Goal: Information Seeking & Learning: Check status

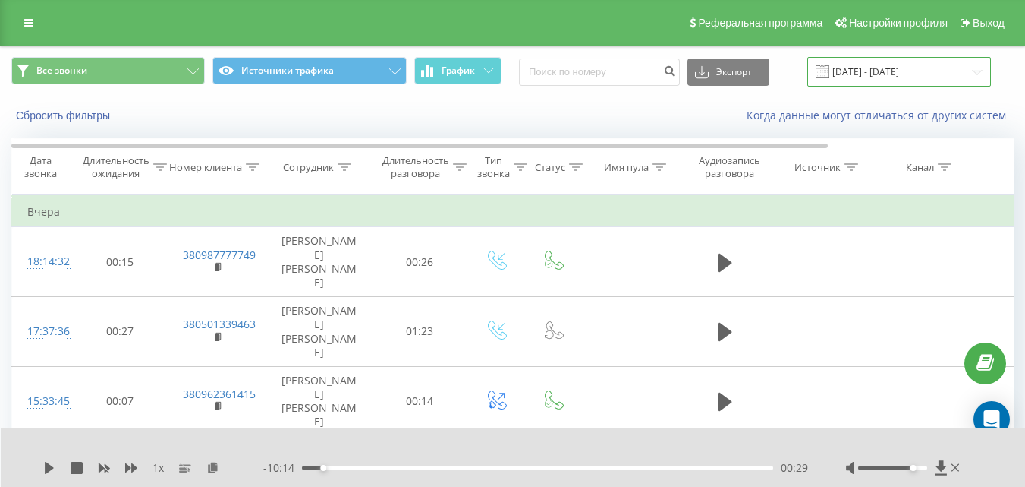
click at [885, 64] on input "18.09.2025 - 22.09.2025" at bounding box center [900, 72] width 184 height 30
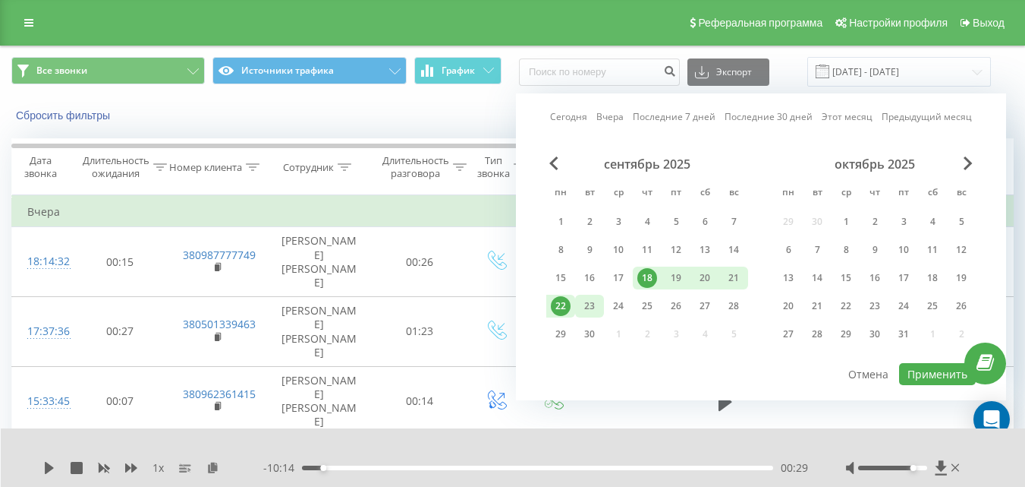
click at [583, 308] on div "23" at bounding box center [590, 306] width 20 height 20
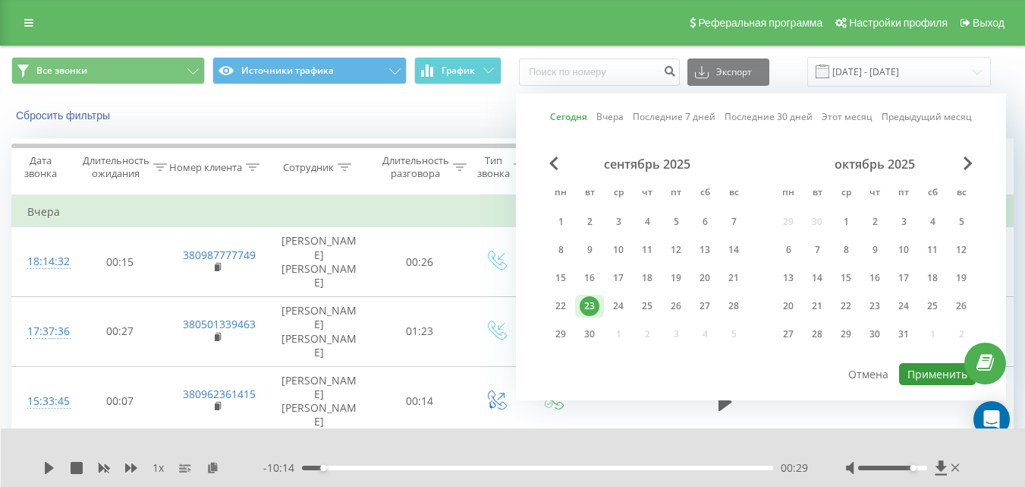
click at [940, 376] on button "Применить" at bounding box center [937, 374] width 77 height 22
type input "[DATE] - [DATE]"
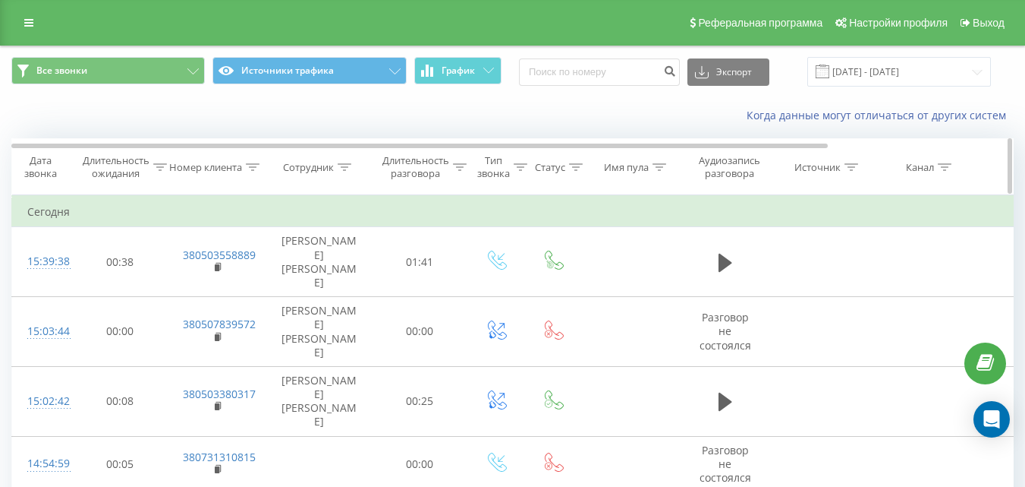
click at [340, 169] on icon at bounding box center [345, 167] width 14 height 8
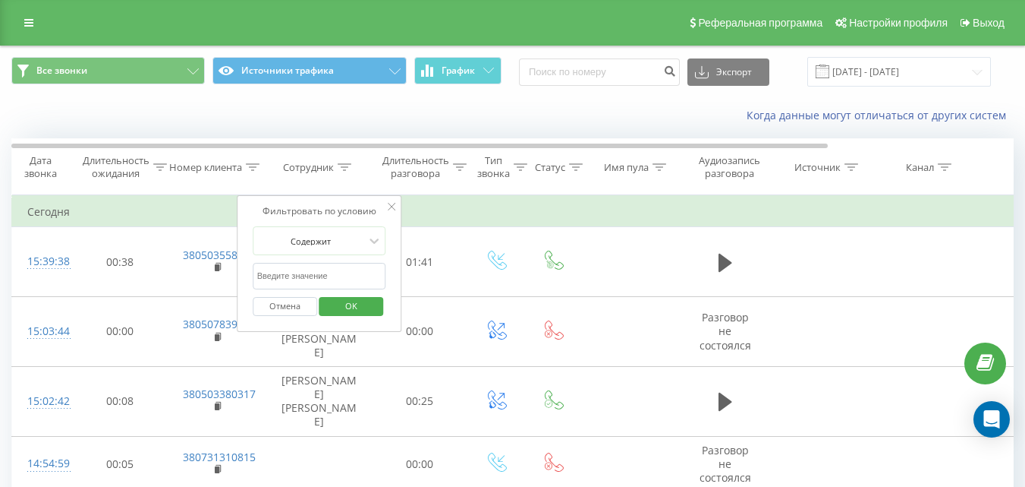
click at [334, 274] on input "text" at bounding box center [320, 276] width 134 height 27
click at [352, 305] on span "OK" at bounding box center [351, 306] width 43 height 24
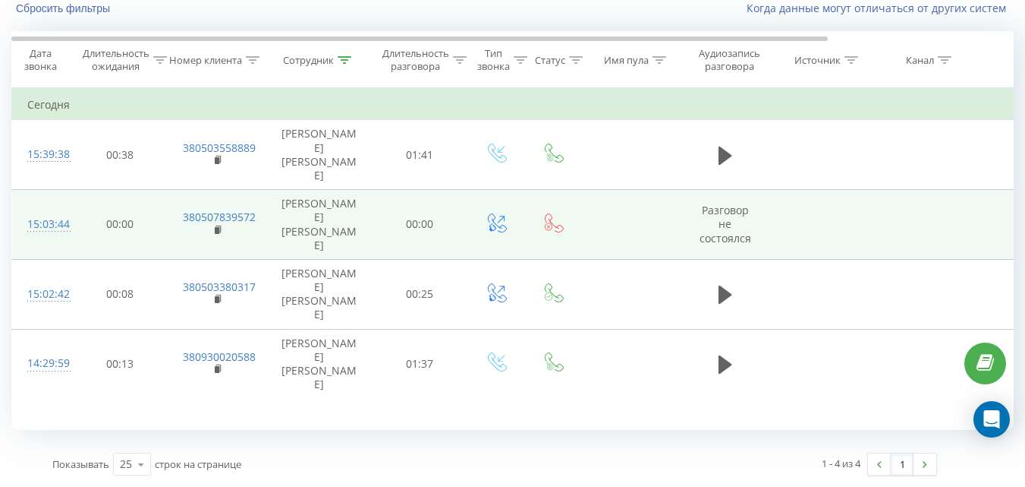
scroll to position [31, 0]
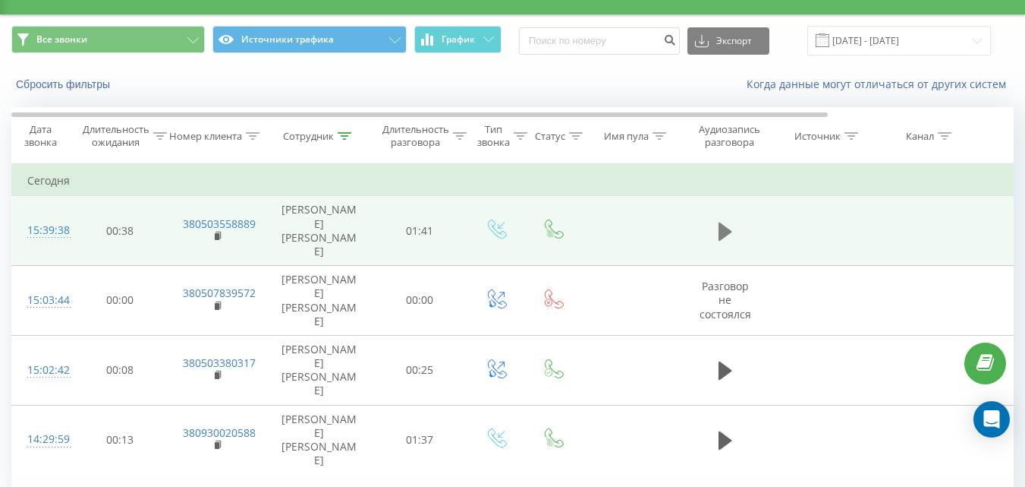
click at [723, 222] on icon at bounding box center [726, 231] width 14 height 18
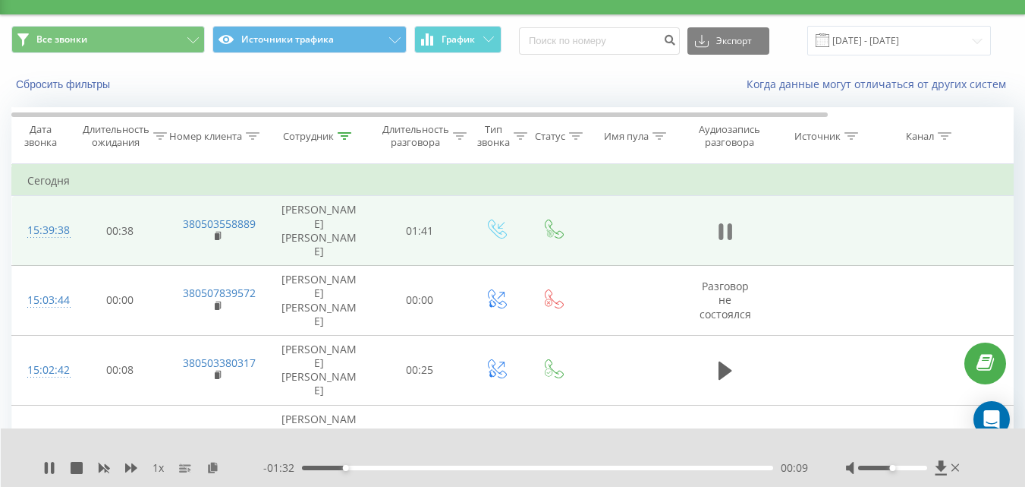
click at [726, 221] on icon at bounding box center [726, 231] width 14 height 21
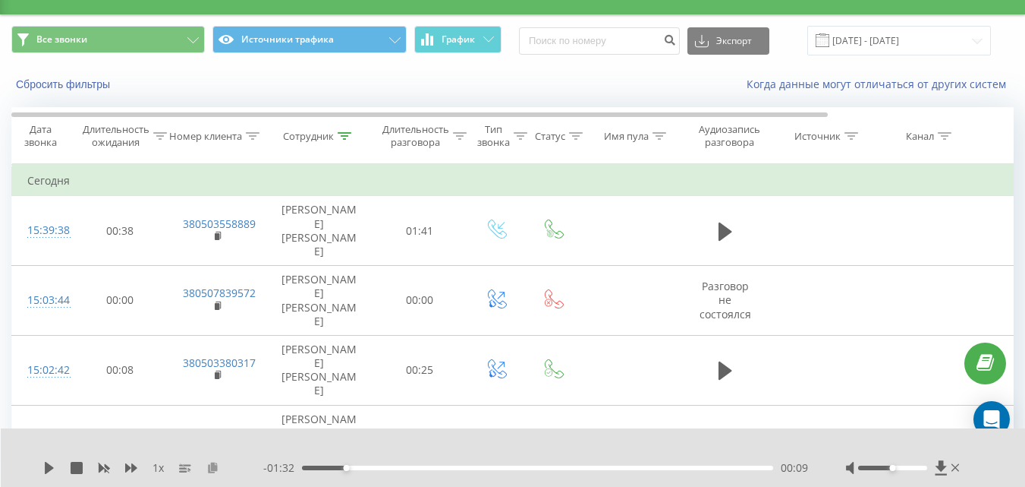
click at [212, 468] on icon at bounding box center [212, 466] width 13 height 11
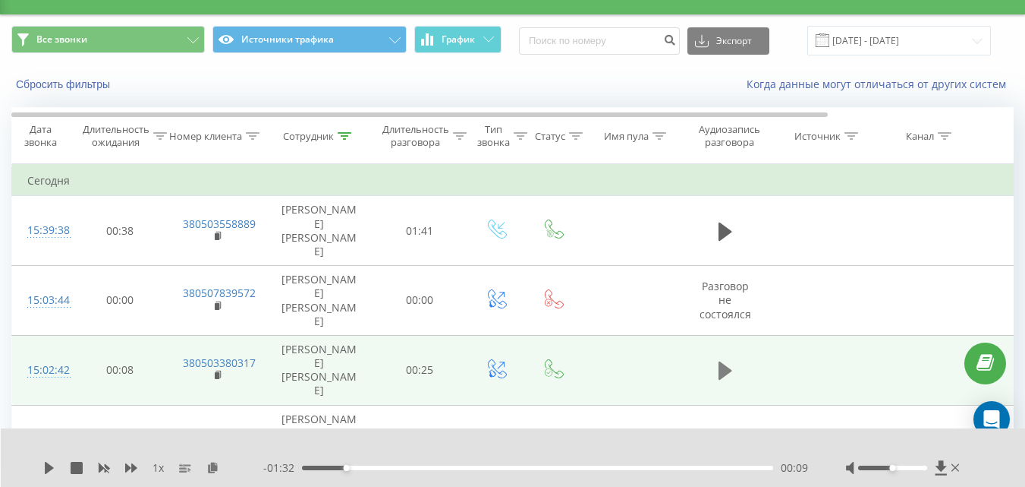
click at [731, 360] on icon at bounding box center [726, 370] width 14 height 21
click at [460, 469] on div "00:01" at bounding box center [537, 467] width 471 height 5
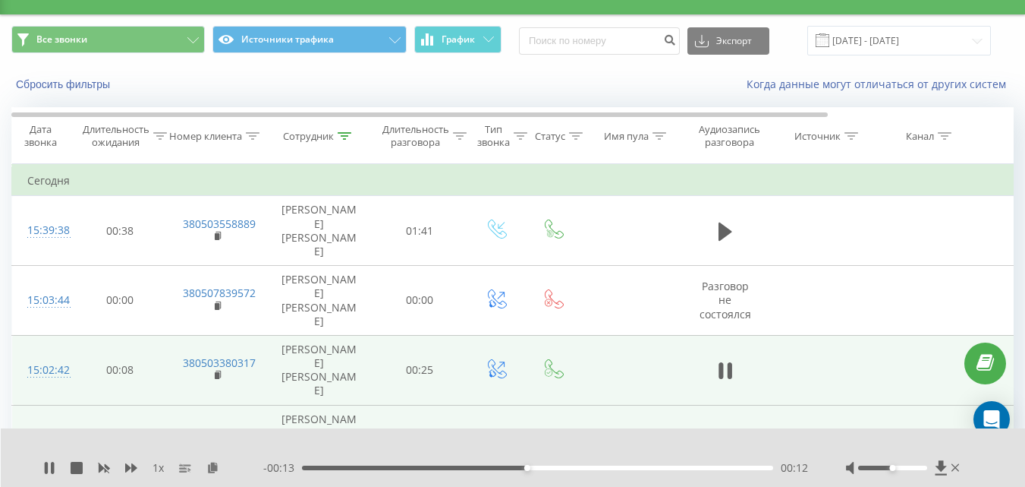
click at [723, 431] on icon at bounding box center [726, 440] width 14 height 18
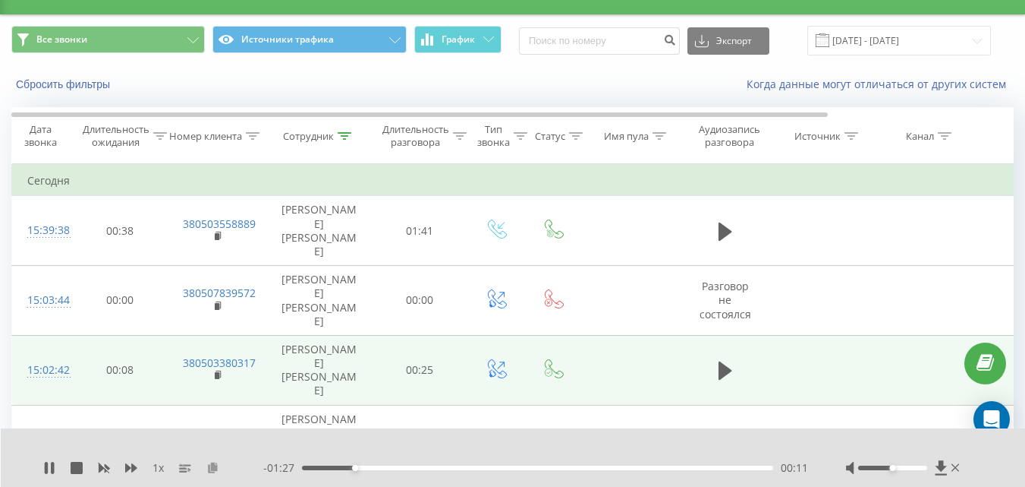
click at [215, 471] on icon at bounding box center [212, 466] width 13 height 11
click at [723, 430] on icon at bounding box center [726, 440] width 14 height 21
click at [347, 134] on icon at bounding box center [345, 136] width 14 height 8
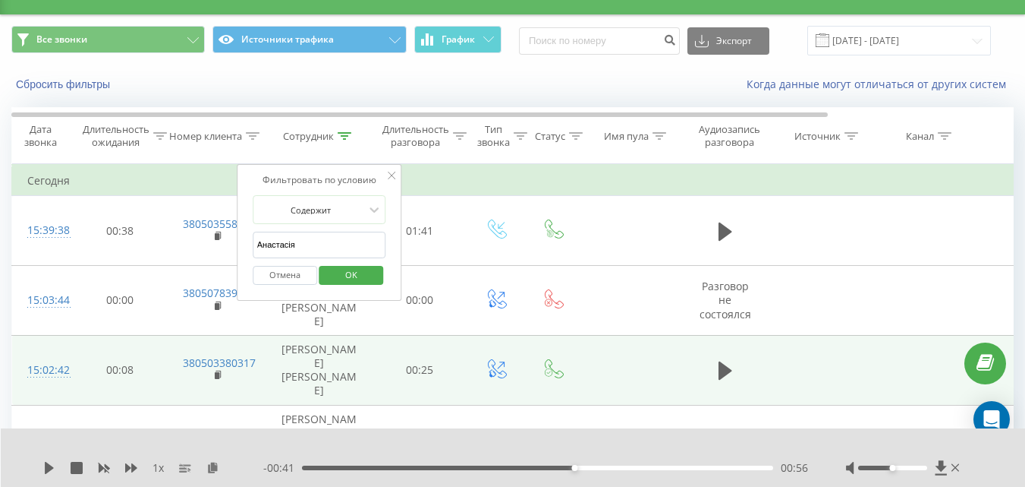
click at [322, 236] on input "Анастасія" at bounding box center [320, 245] width 134 height 27
type input "[PERSON_NAME]"
click at [349, 278] on span "OK" at bounding box center [351, 275] width 43 height 24
